Goal: Check status: Check status

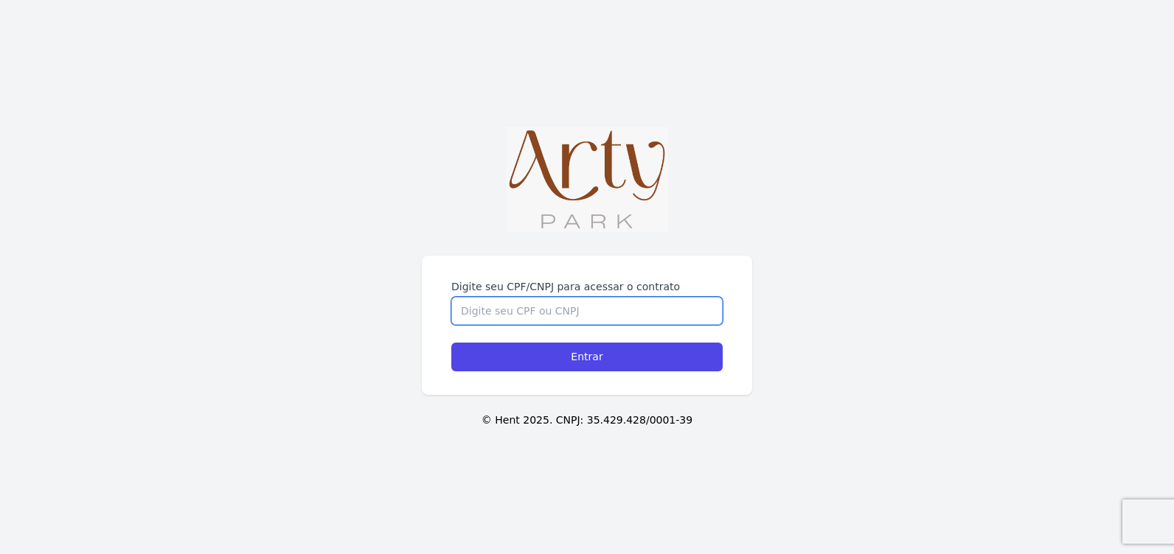
click at [520, 305] on input "Digite seu CPF/CNPJ para acessar o contrato" at bounding box center [586, 311] width 271 height 28
type input "05121452020"
click at [451, 343] on input "Entrar" at bounding box center [586, 357] width 271 height 29
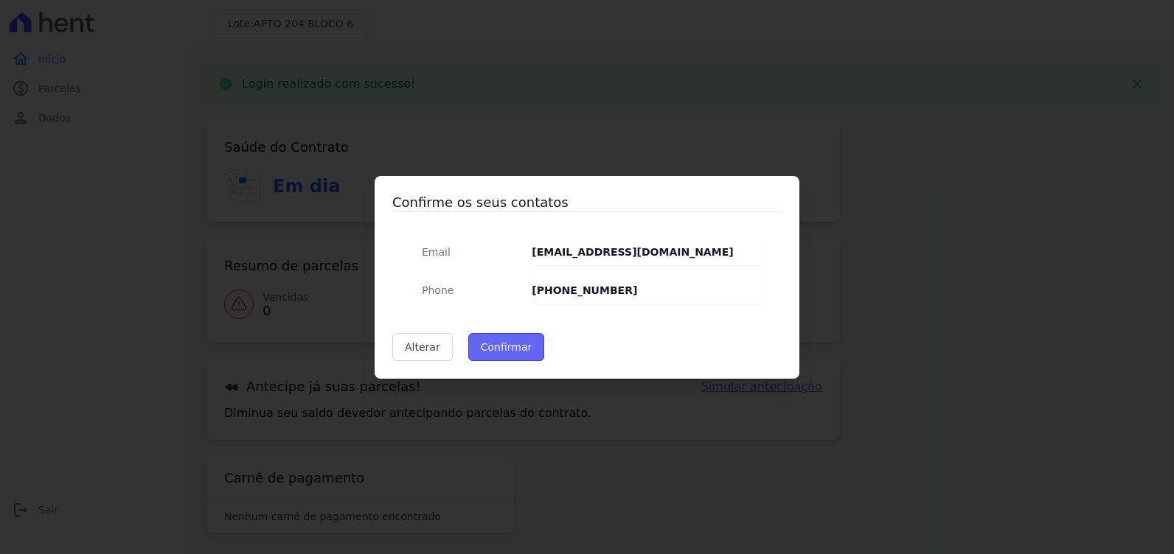
click at [489, 353] on button "Confirmar" at bounding box center [506, 347] width 77 height 28
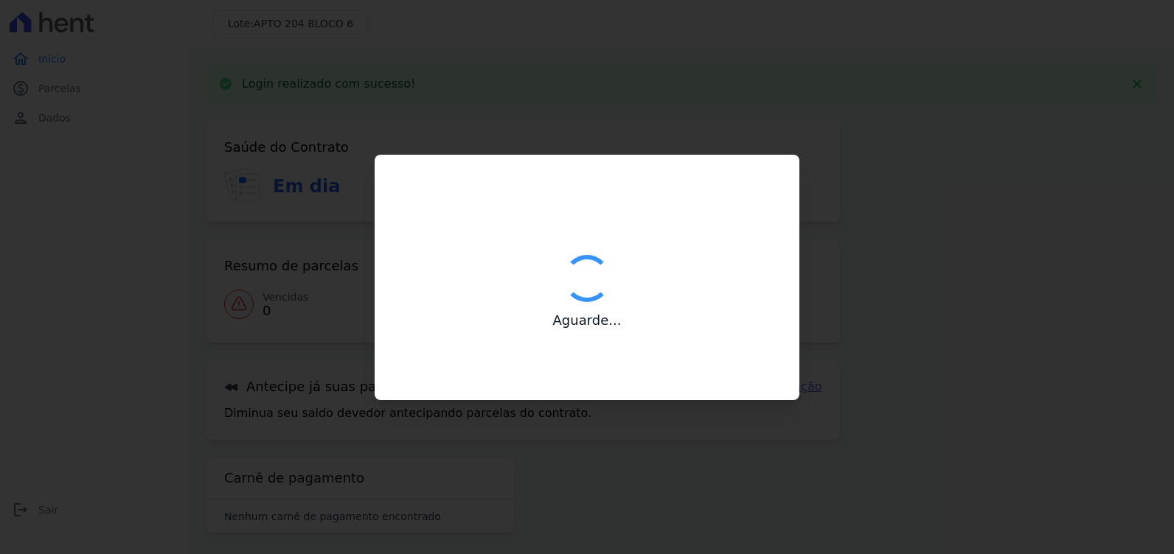
type input "Contatos confirmados com sucesso."
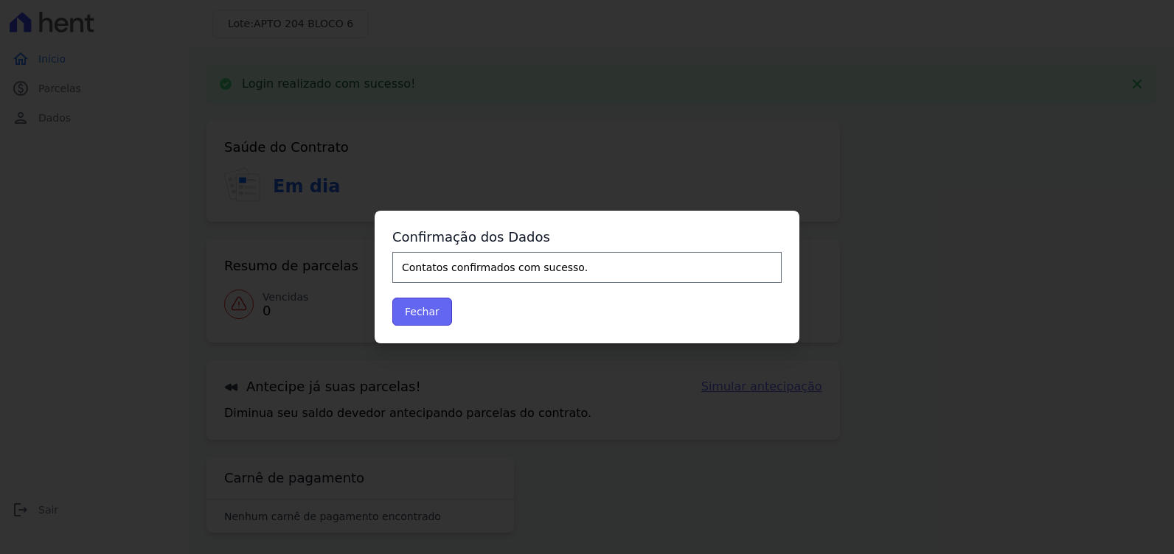
click at [433, 304] on button "Fechar" at bounding box center [422, 312] width 60 height 28
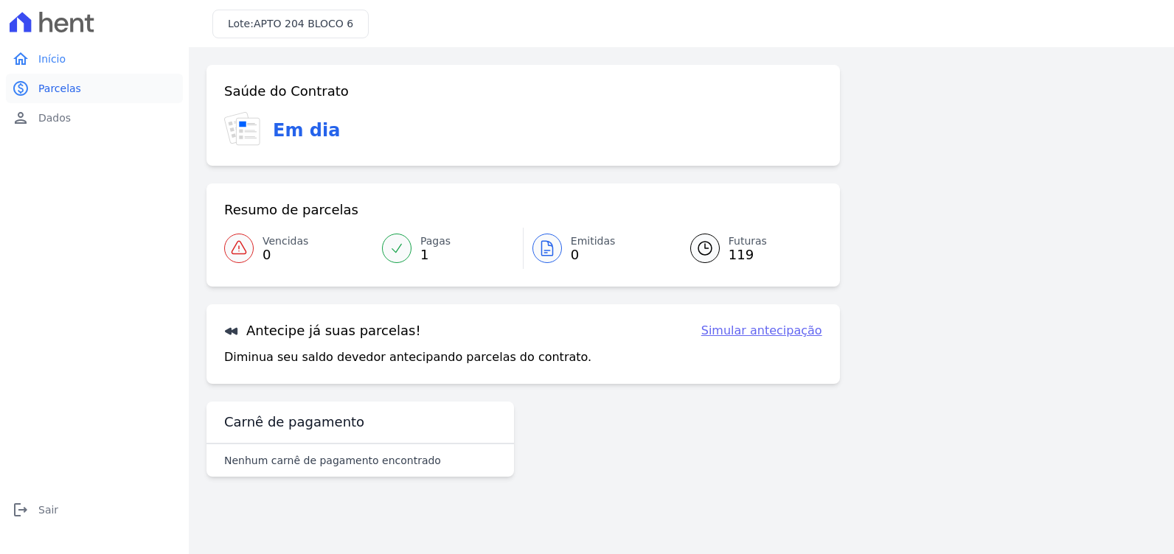
click at [52, 80] on link "paid Parcelas" at bounding box center [94, 88] width 177 height 29
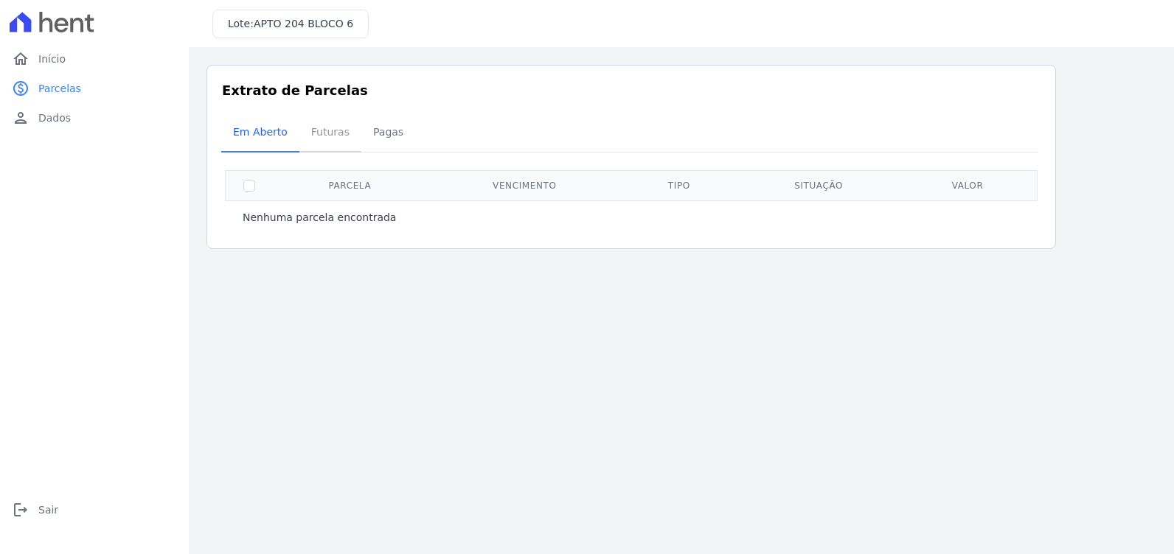
click at [313, 143] on span "Futuras" at bounding box center [330, 131] width 56 height 29
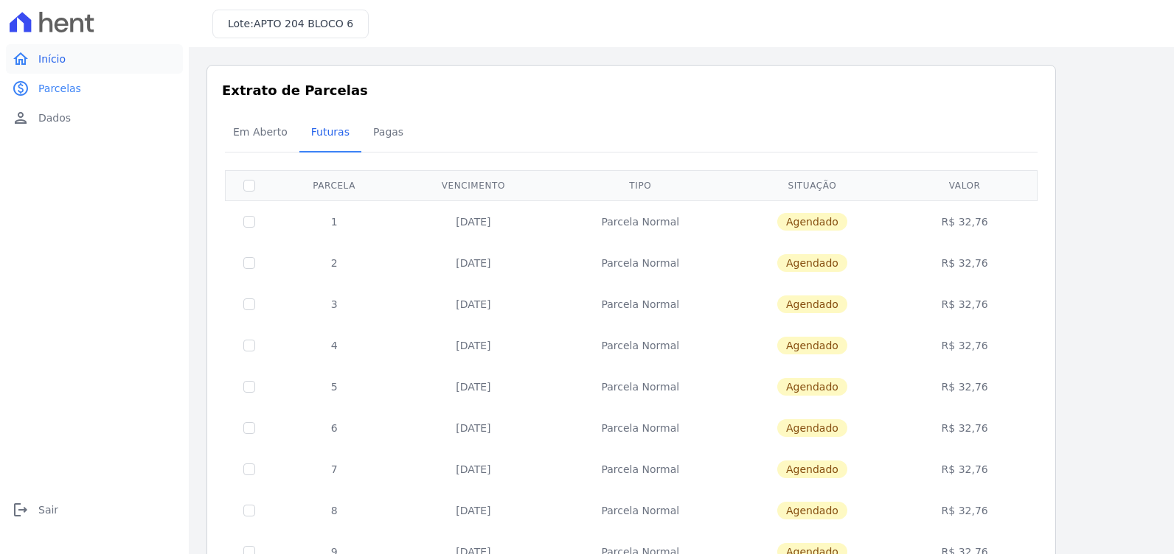
click at [72, 55] on link "home Início" at bounding box center [94, 58] width 177 height 29
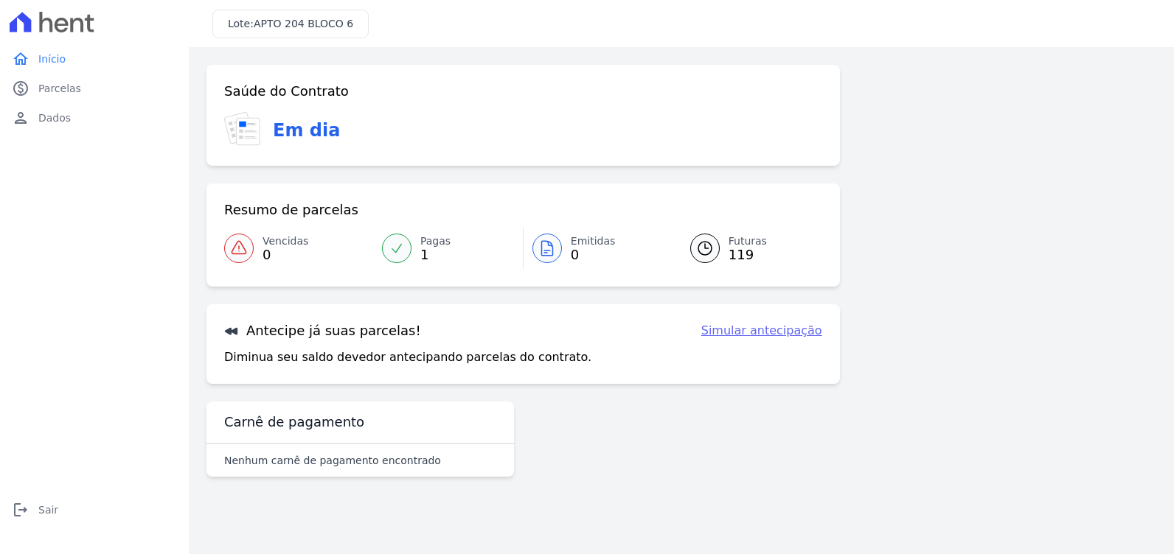
click at [288, 20] on span "APTO 204 BLOCO 6" at bounding box center [304, 24] width 100 height 12
click at [39, 110] on link "person Dados" at bounding box center [94, 117] width 177 height 29
